Goal: Information Seeking & Learning: Find specific fact

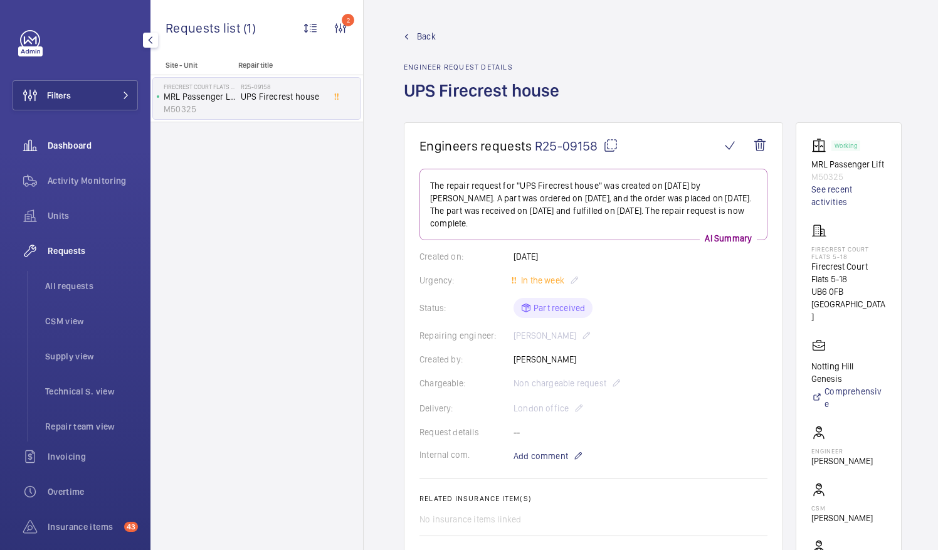
scroll to position [243, 0]
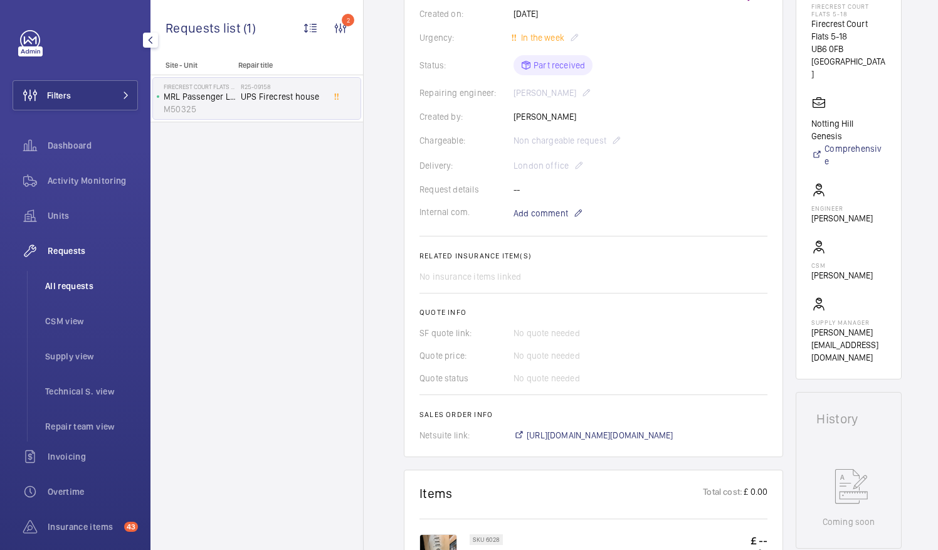
click at [68, 285] on span "All requests" at bounding box center [91, 286] width 93 height 13
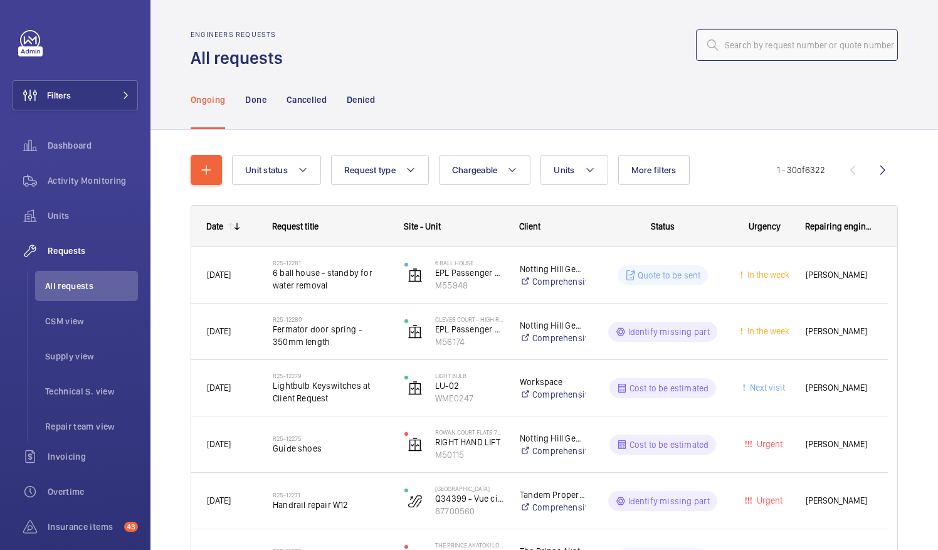
click at [740, 45] on input "text" at bounding box center [797, 44] width 202 height 31
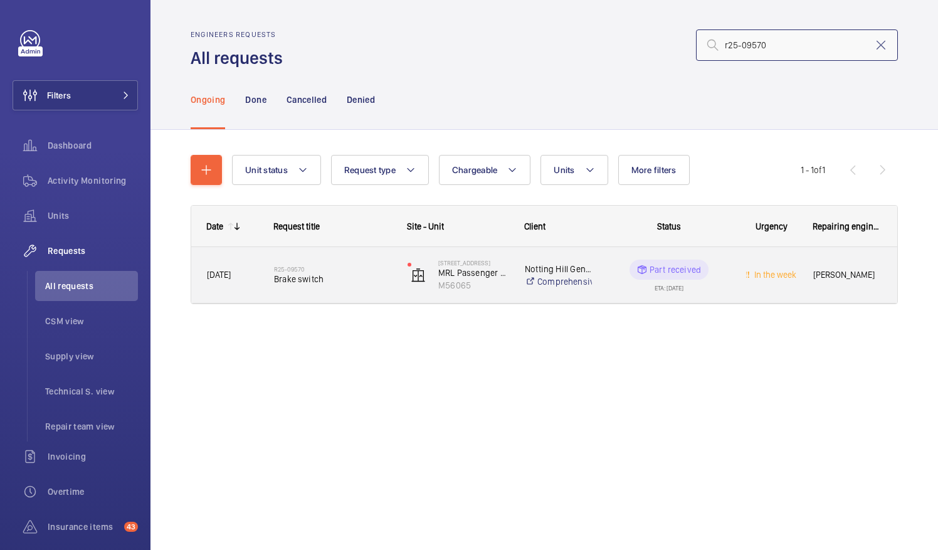
type input "r25-09570"
click at [307, 278] on span "Brake switch" at bounding box center [332, 279] width 117 height 13
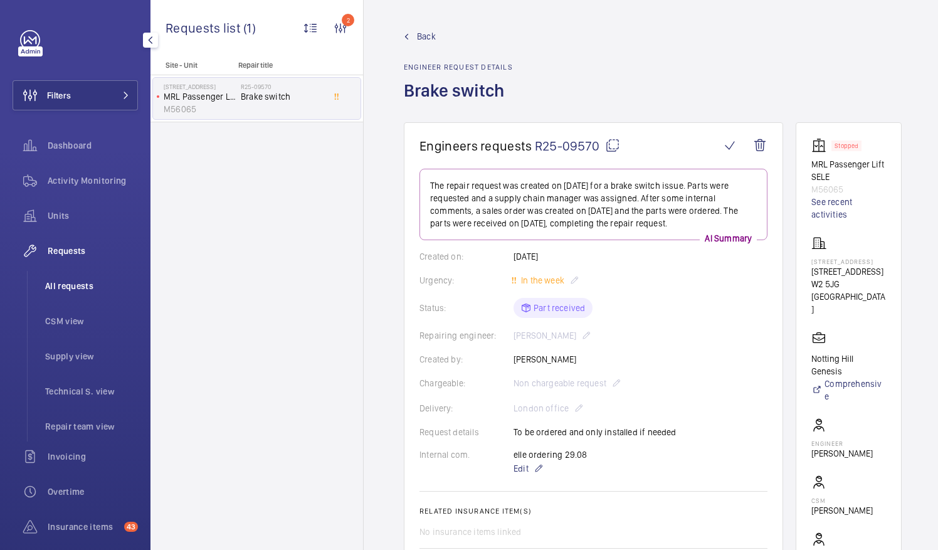
click at [79, 280] on span "All requests" at bounding box center [91, 286] width 93 height 13
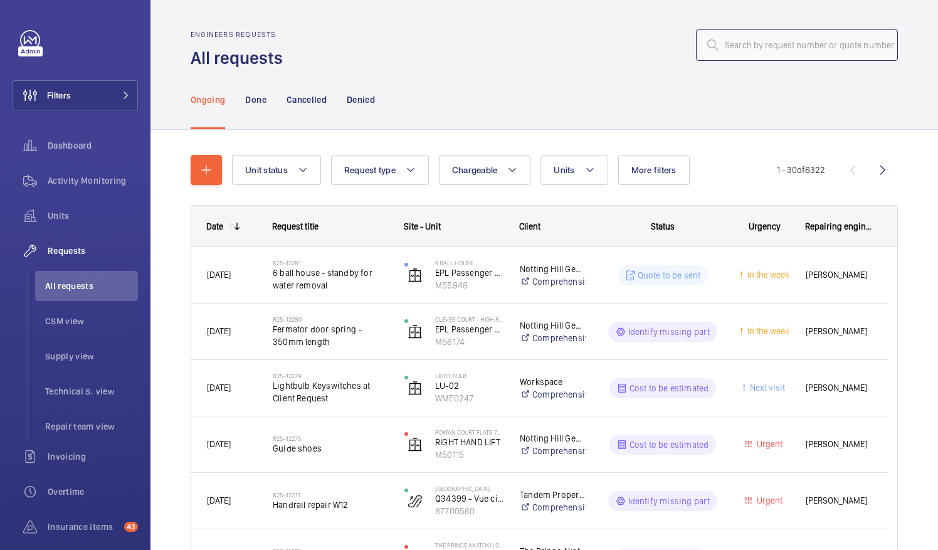
click at [723, 44] on input "text" at bounding box center [797, 44] width 202 height 31
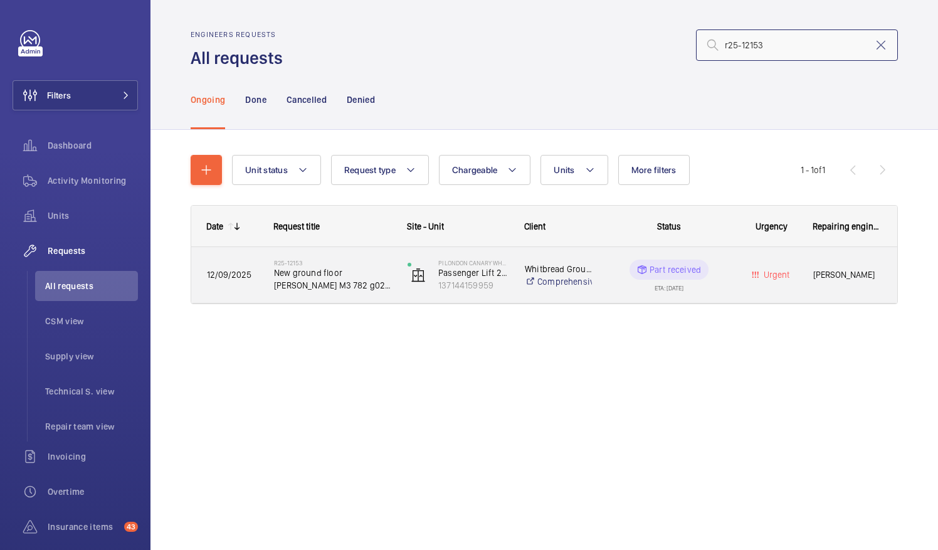
type input "r25-12153"
click at [325, 275] on span "New ground floor [PERSON_NAME] M3 782 g02 y13" at bounding box center [332, 279] width 117 height 25
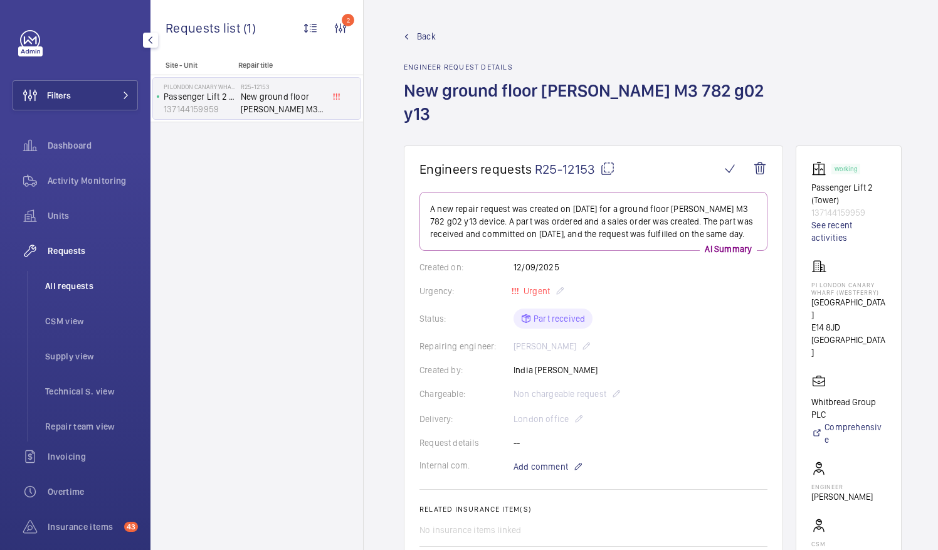
click at [85, 285] on span "All requests" at bounding box center [91, 286] width 93 height 13
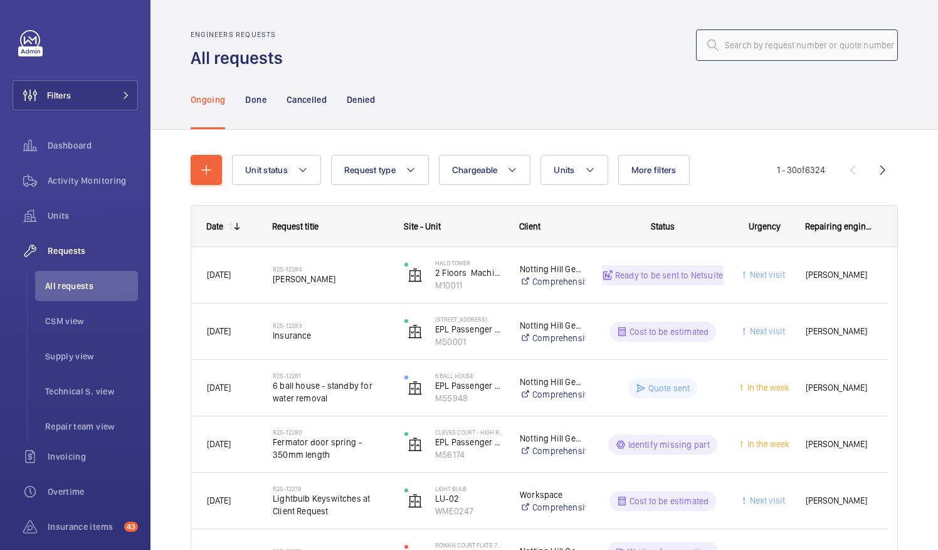
click at [748, 47] on input "text" at bounding box center [797, 44] width 202 height 31
paste input "R25-11945"
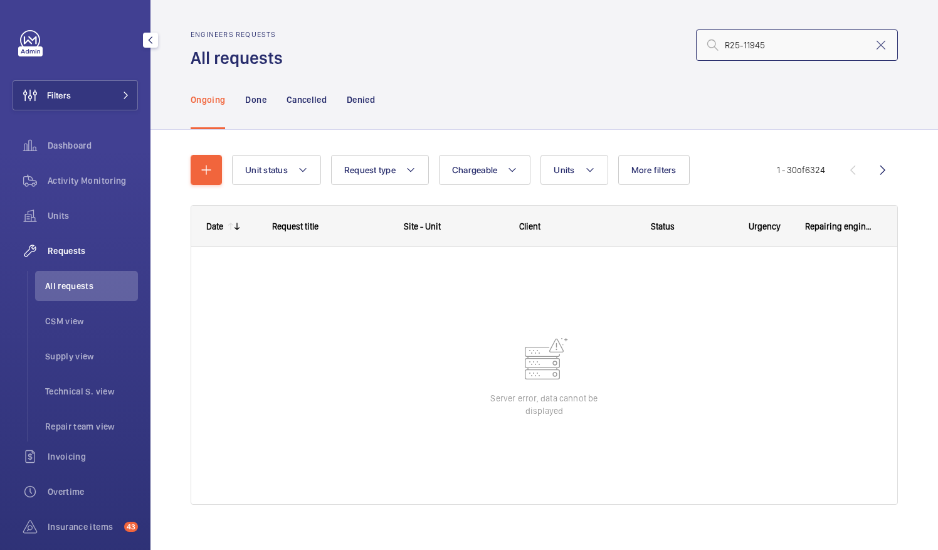
type input "R25-11945"
click at [73, 283] on span "All requests" at bounding box center [91, 286] width 93 height 13
click at [759, 50] on input "R25-11945" at bounding box center [797, 44] width 202 height 31
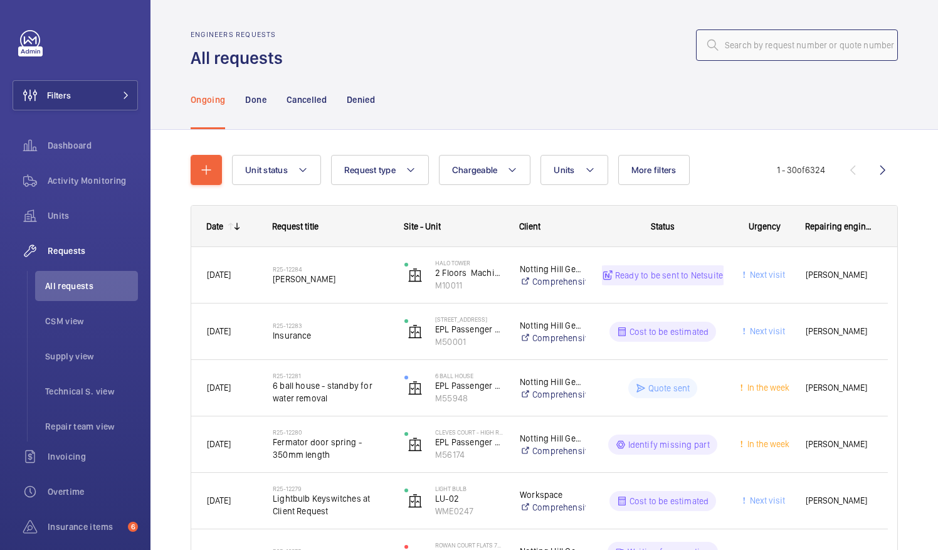
click at [773, 47] on input "text" at bounding box center [797, 44] width 202 height 31
paste input "R25-11945"
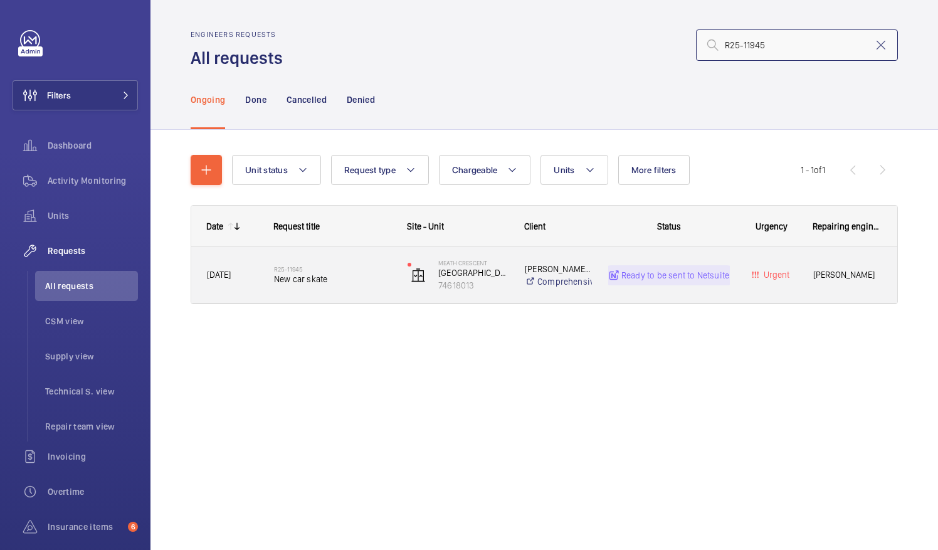
type input "R25-11945"
click at [300, 287] on div "R25-11945 New car skate" at bounding box center [332, 275] width 117 height 36
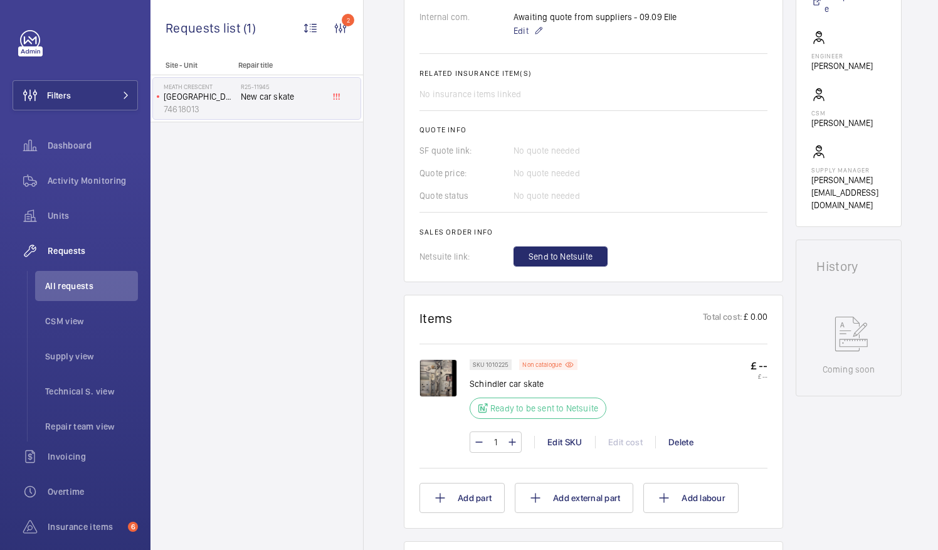
scroll to position [439, 0]
drag, startPoint x: 485, startPoint y: 361, endPoint x: 509, endPoint y: 361, distance: 23.2
click at [509, 361] on div "SKU 1010225" at bounding box center [491, 363] width 42 height 11
drag, startPoint x: 509, startPoint y: 361, endPoint x: 494, endPoint y: 359, distance: 14.6
copy p "1010225"
